Goal: Task Accomplishment & Management: Manage account settings

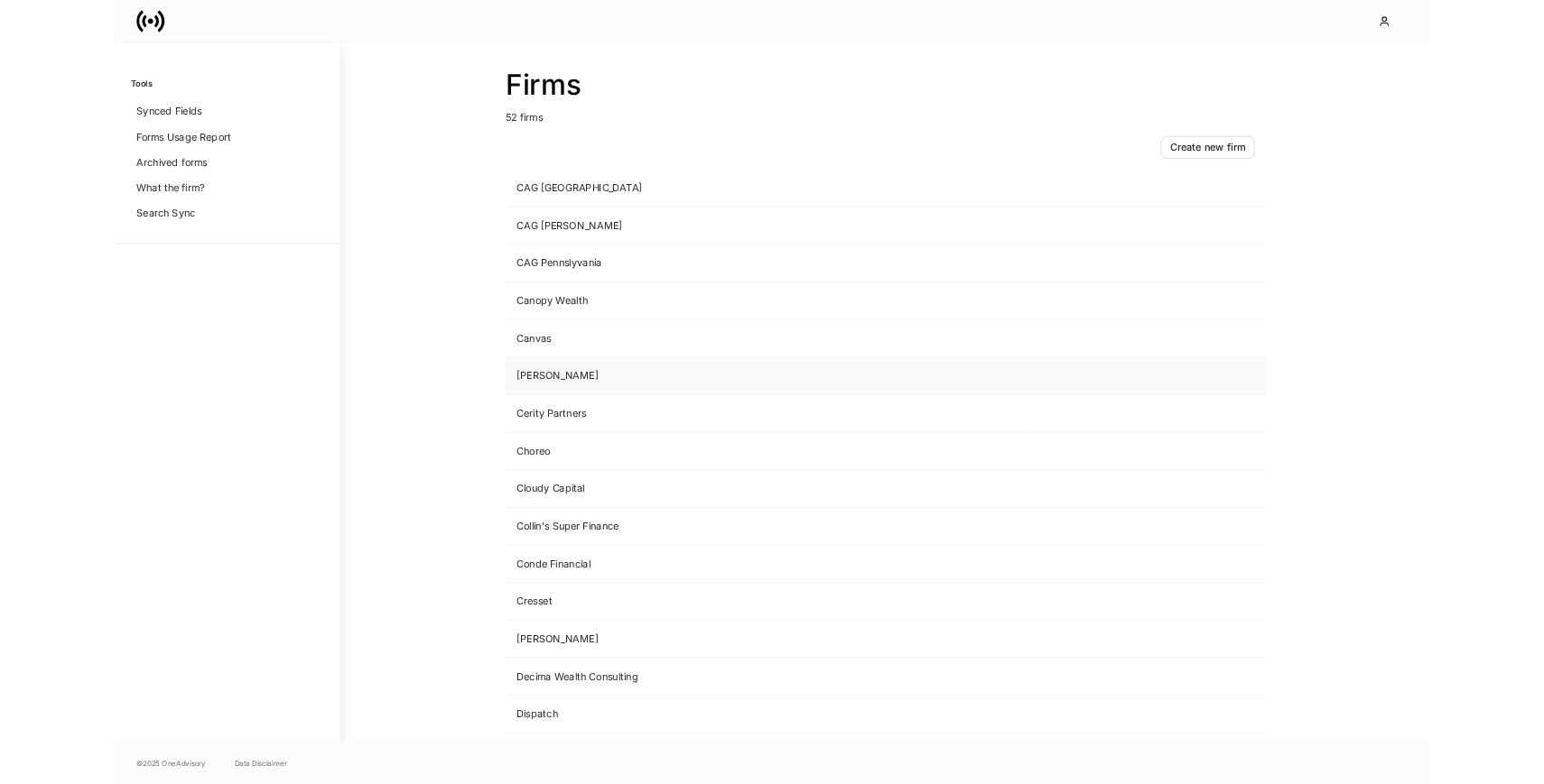
scroll to position [342, 0]
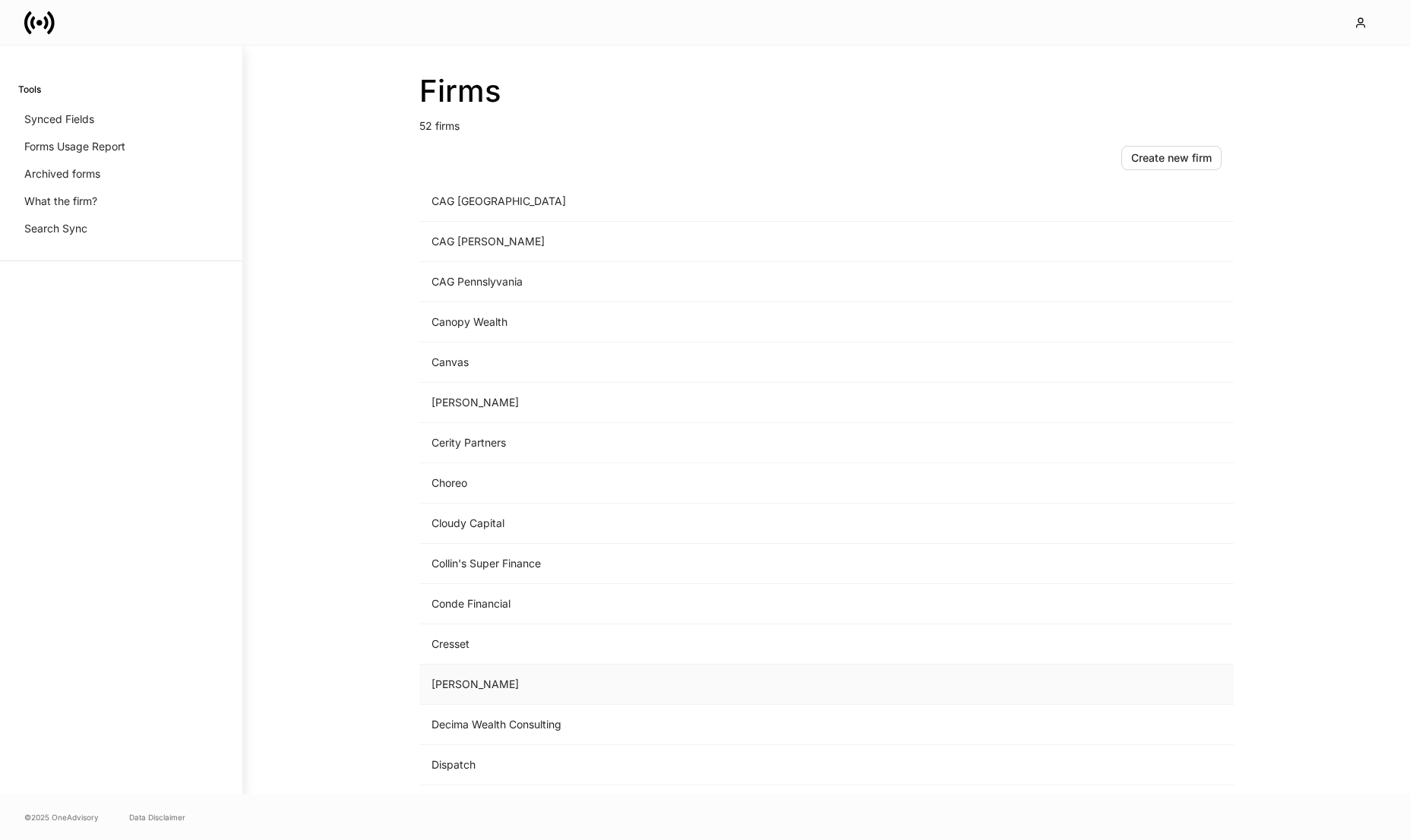
click at [514, 691] on td "[PERSON_NAME]" at bounding box center [700, 684] width 562 height 40
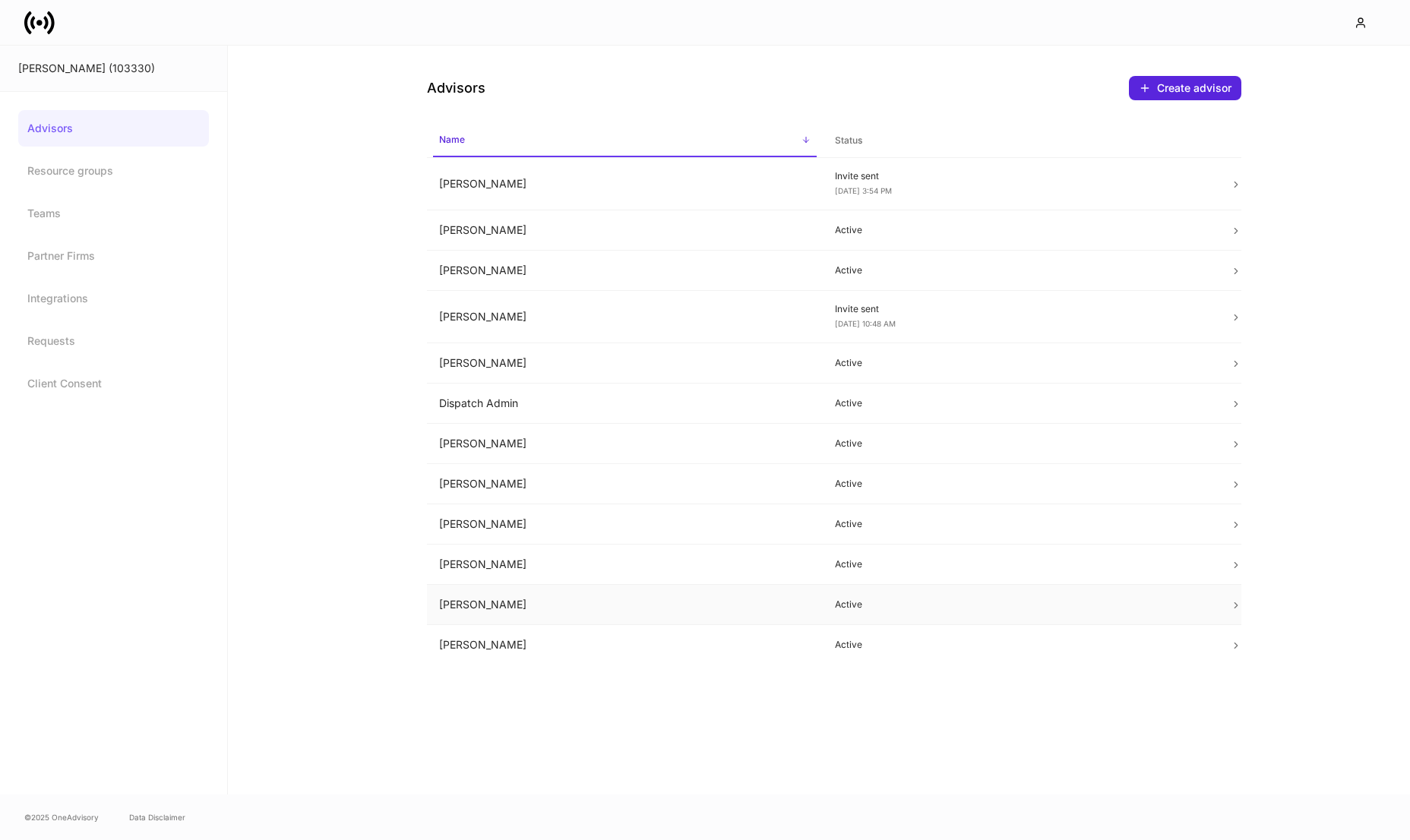
click at [577, 610] on td "[PERSON_NAME]" at bounding box center [624, 605] width 396 height 40
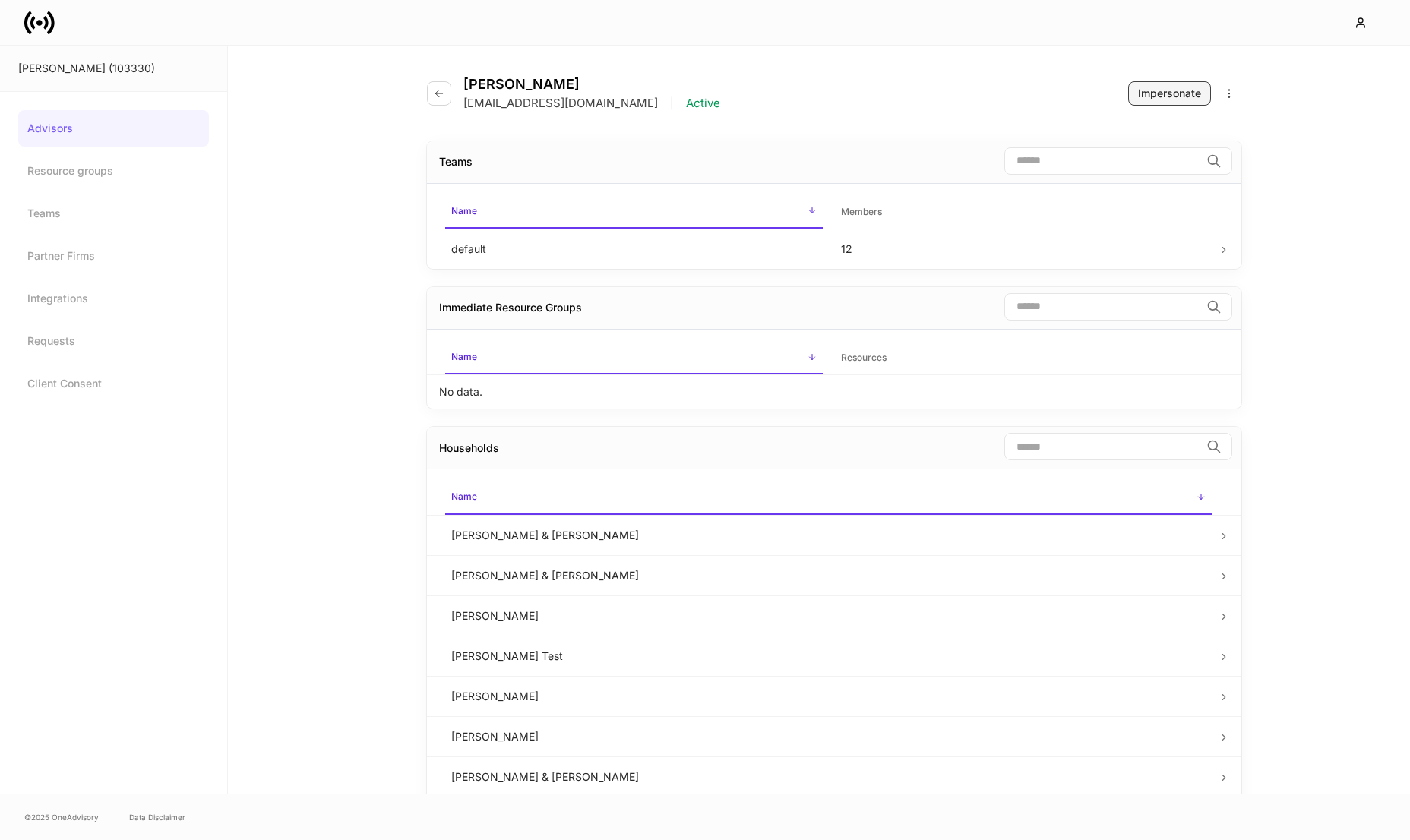
click at [1175, 98] on div "Impersonate" at bounding box center [1168, 94] width 63 height 15
